Goal: Find specific page/section: Find specific page/section

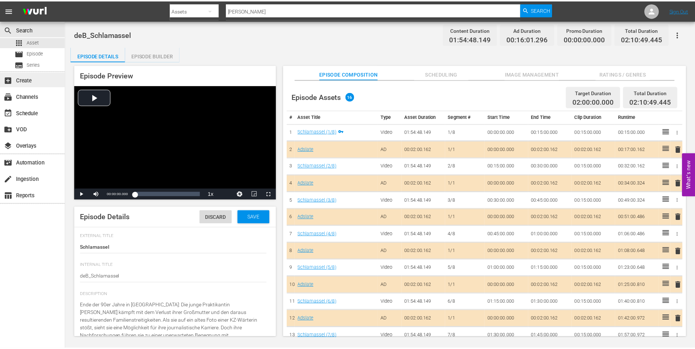
scroll to position [72, 0]
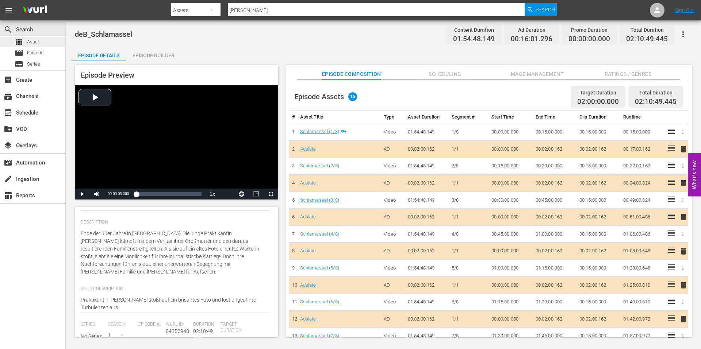
click at [23, 42] on div "apps Asset" at bounding box center [27, 42] width 24 height 10
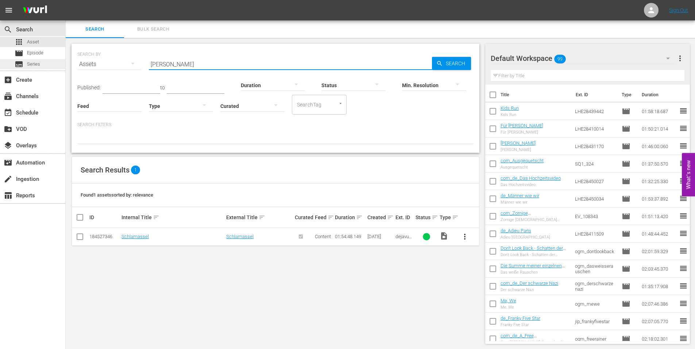
drag, startPoint x: 187, startPoint y: 64, endPoint x: 44, endPoint y: 64, distance: 142.7
click at [66, 0] on div "search Search apps Asset movie Episode subtitles Series add_box Create subscrip…" at bounding box center [381, 0] width 630 height 0
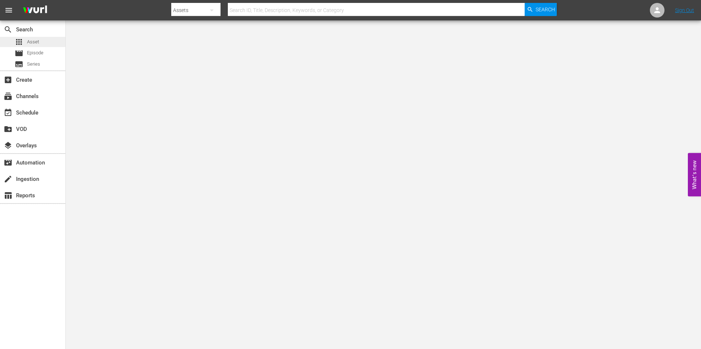
click at [38, 42] on span "Asset" at bounding box center [33, 41] width 12 height 7
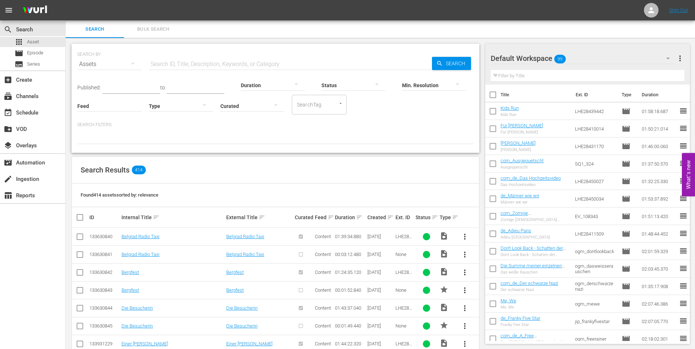
click at [386, 217] on div "Created sort" at bounding box center [381, 217] width 26 height 9
